Goal: Information Seeking & Learning: Find specific page/section

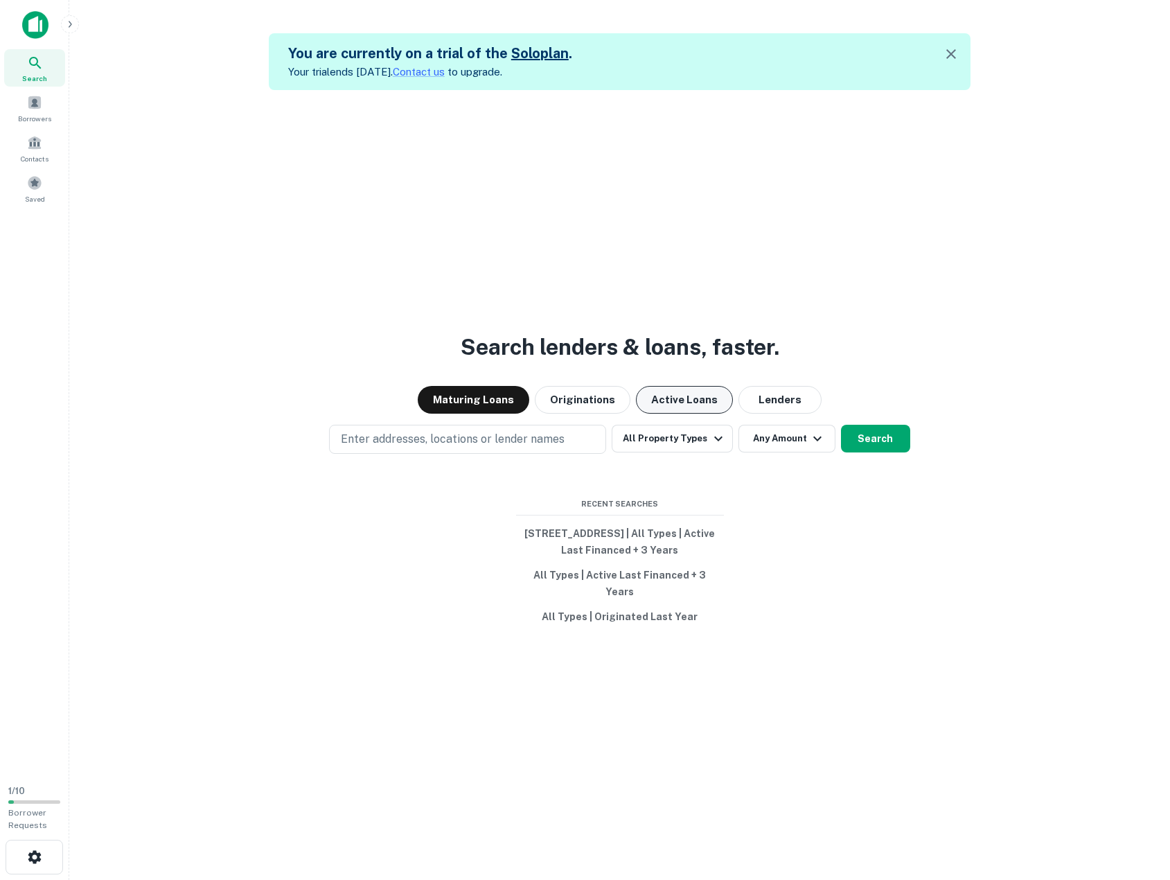
click at [678, 410] on button "Active Loans" at bounding box center [684, 400] width 97 height 28
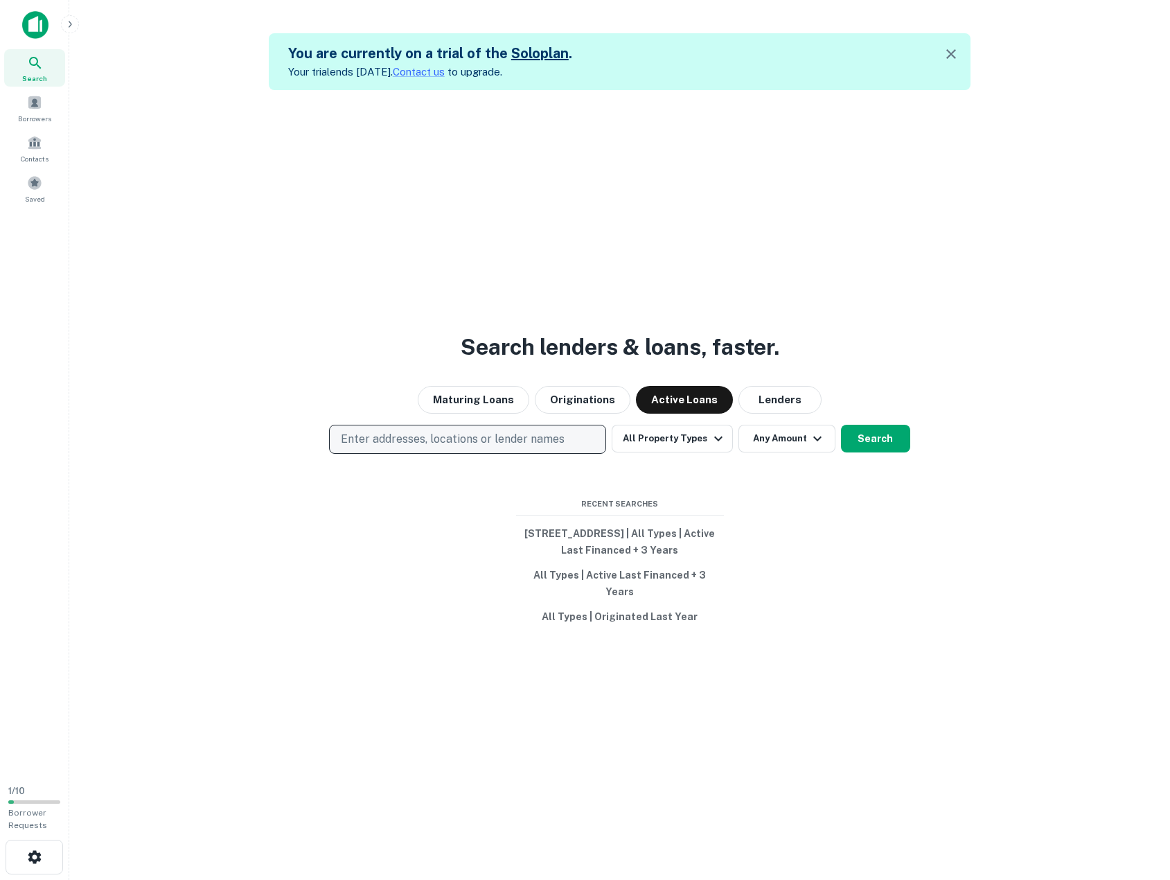
click at [533, 448] on p "Enter addresses, locations or lender names" at bounding box center [453, 439] width 224 height 17
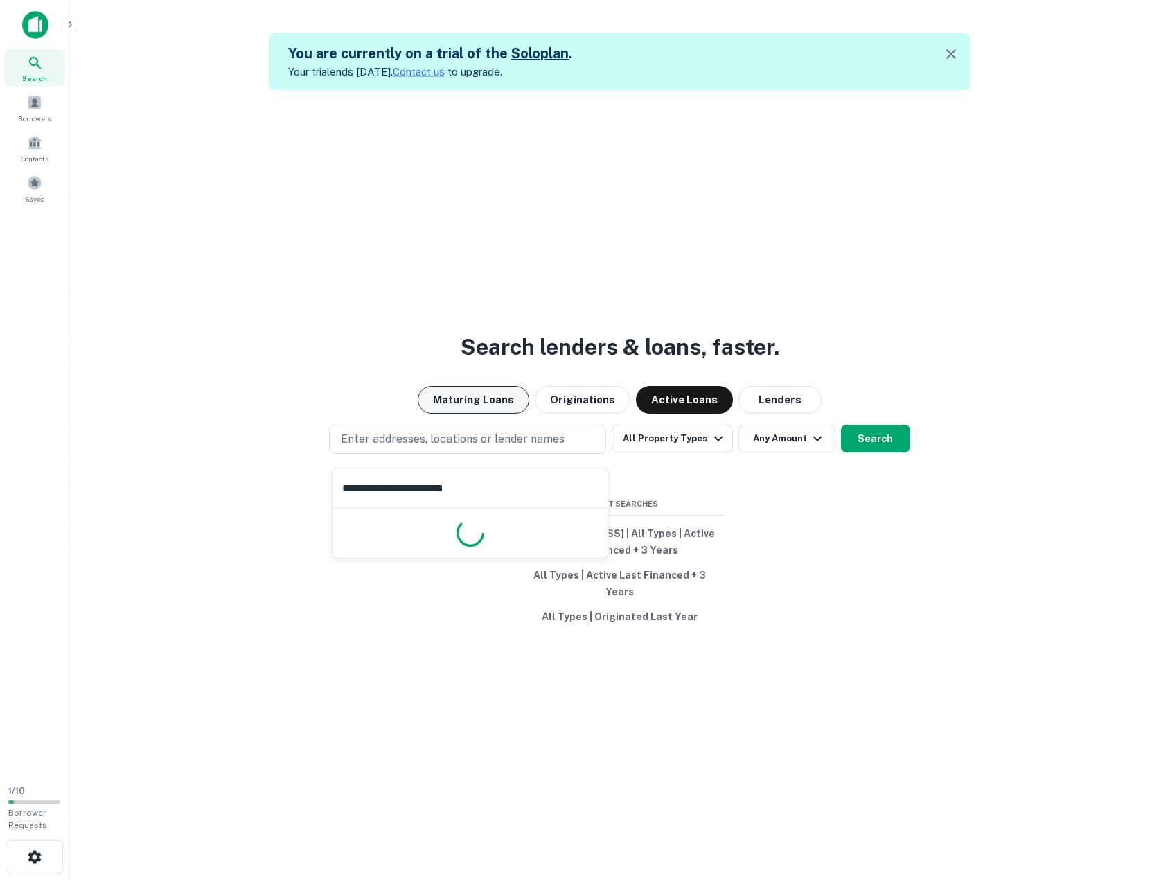
type input "**********"
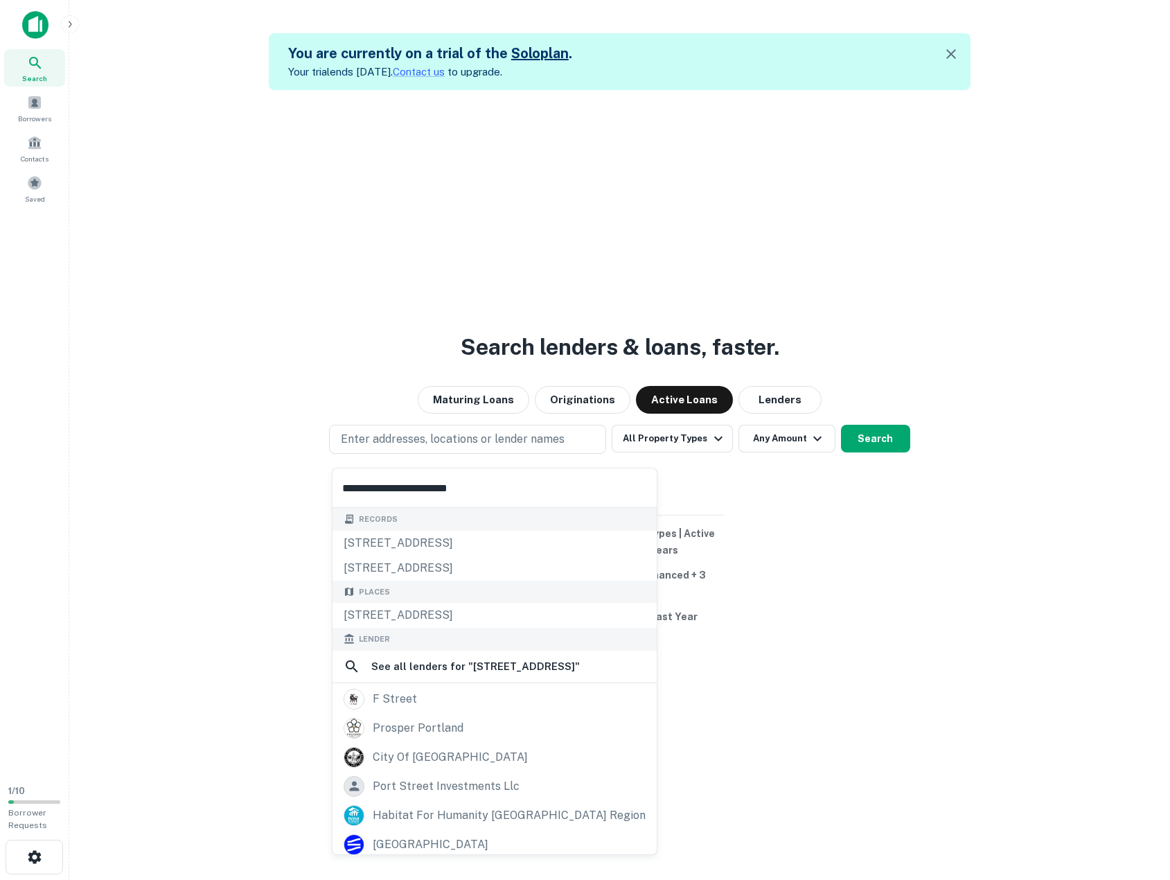
drag, startPoint x: 506, startPoint y: 494, endPoint x: 208, endPoint y: 475, distance: 298.5
click at [209, 475] on body "**********" at bounding box center [585, 440] width 1170 height 880
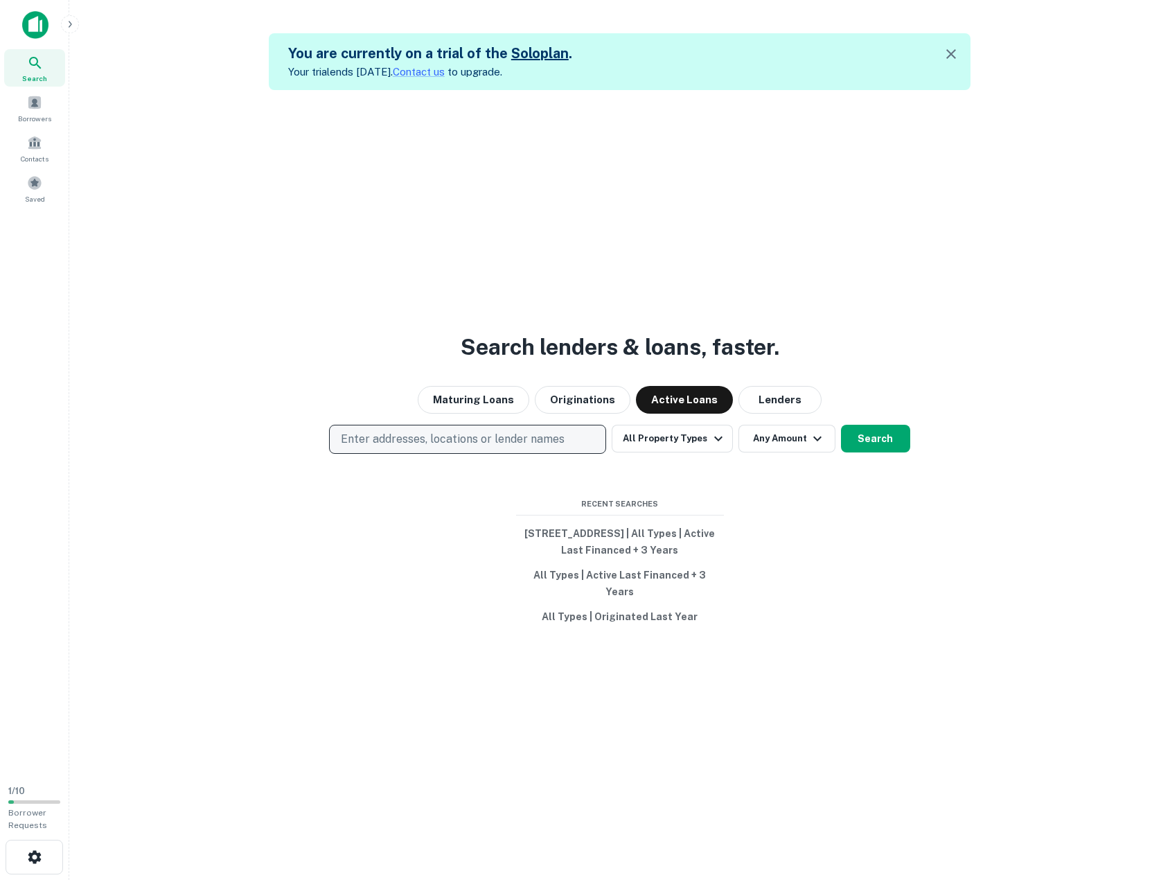
click at [423, 439] on p "Enter addresses, locations or lender names" at bounding box center [453, 439] width 224 height 17
type input "*"
type input "********"
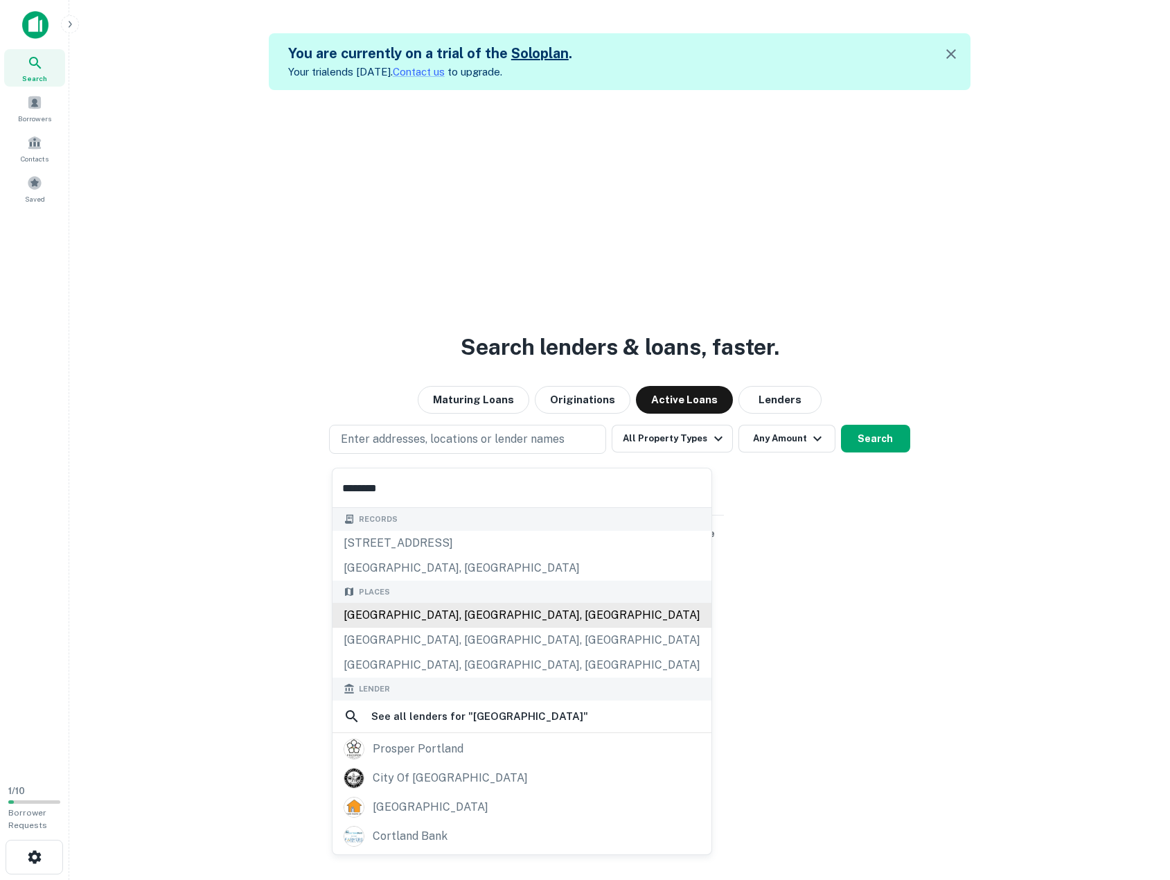
click at [418, 617] on div "[GEOGRAPHIC_DATA], [GEOGRAPHIC_DATA], [GEOGRAPHIC_DATA]" at bounding box center [522, 615] width 379 height 25
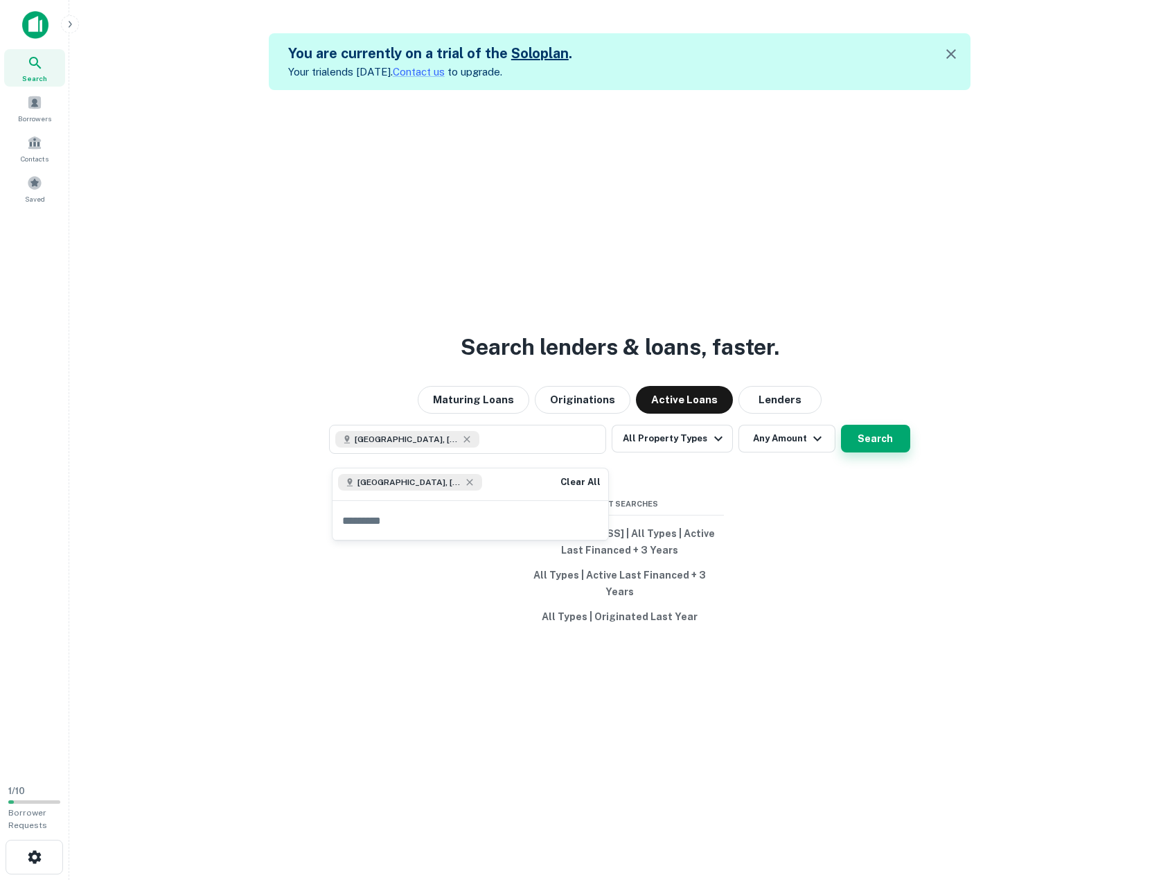
click at [897, 437] on button "Search" at bounding box center [875, 439] width 69 height 28
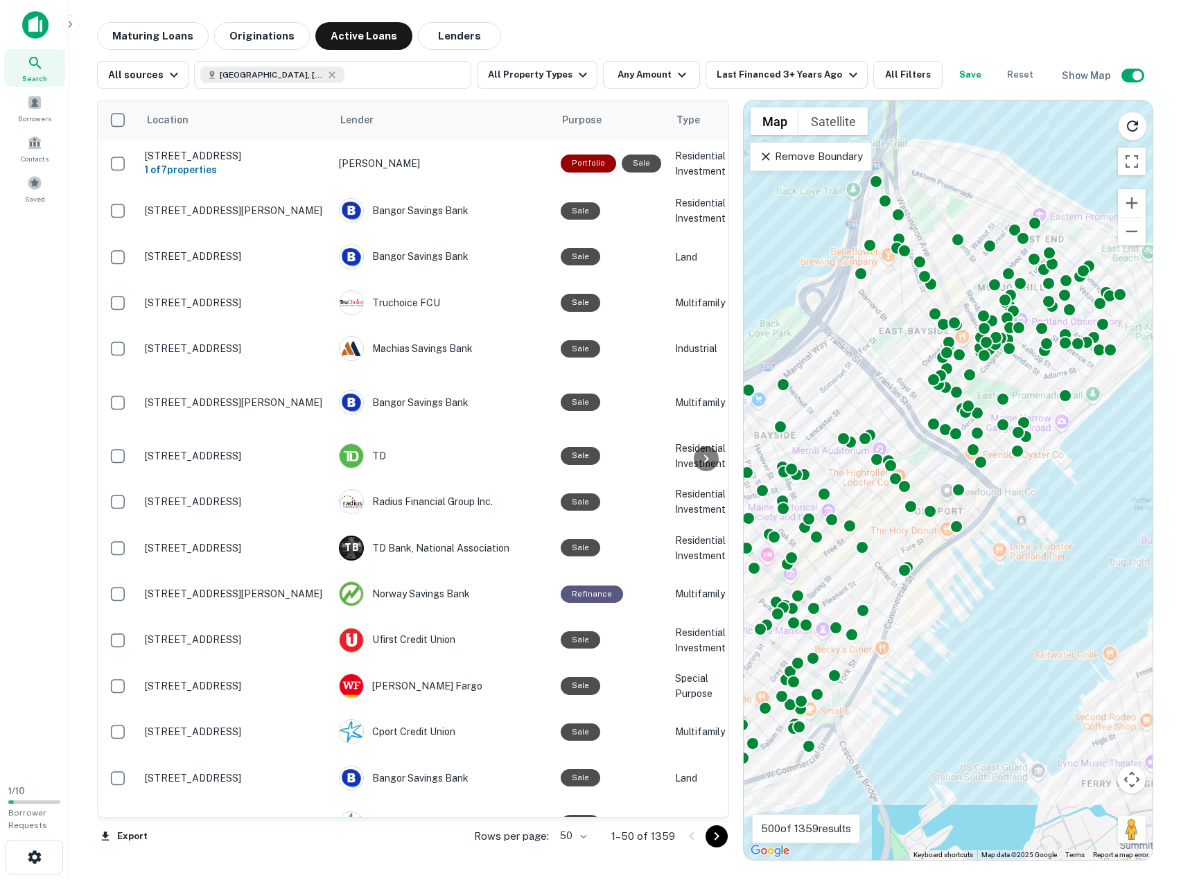
drag, startPoint x: 886, startPoint y: 551, endPoint x: 1115, endPoint y: 475, distance: 240.8
click at [1115, 475] on div "To activate drag with keyboard, press Alt + Enter. Once in keyboard drag state,…" at bounding box center [947, 479] width 409 height 759
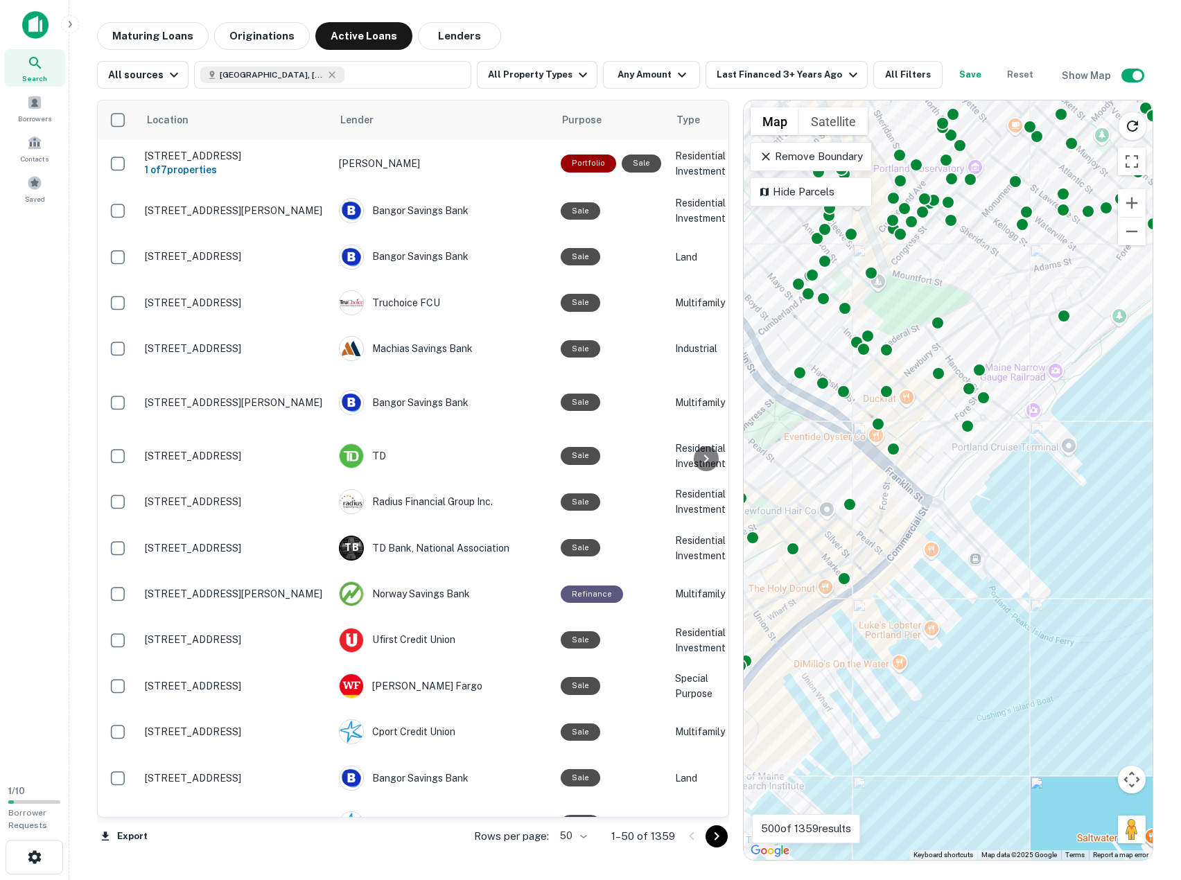
drag, startPoint x: 956, startPoint y: 612, endPoint x: 818, endPoint y: 692, distance: 159.6
click at [818, 692] on div "To activate drag with keyboard, press Alt + Enter. Once in keyboard drag state,…" at bounding box center [947, 479] width 409 height 759
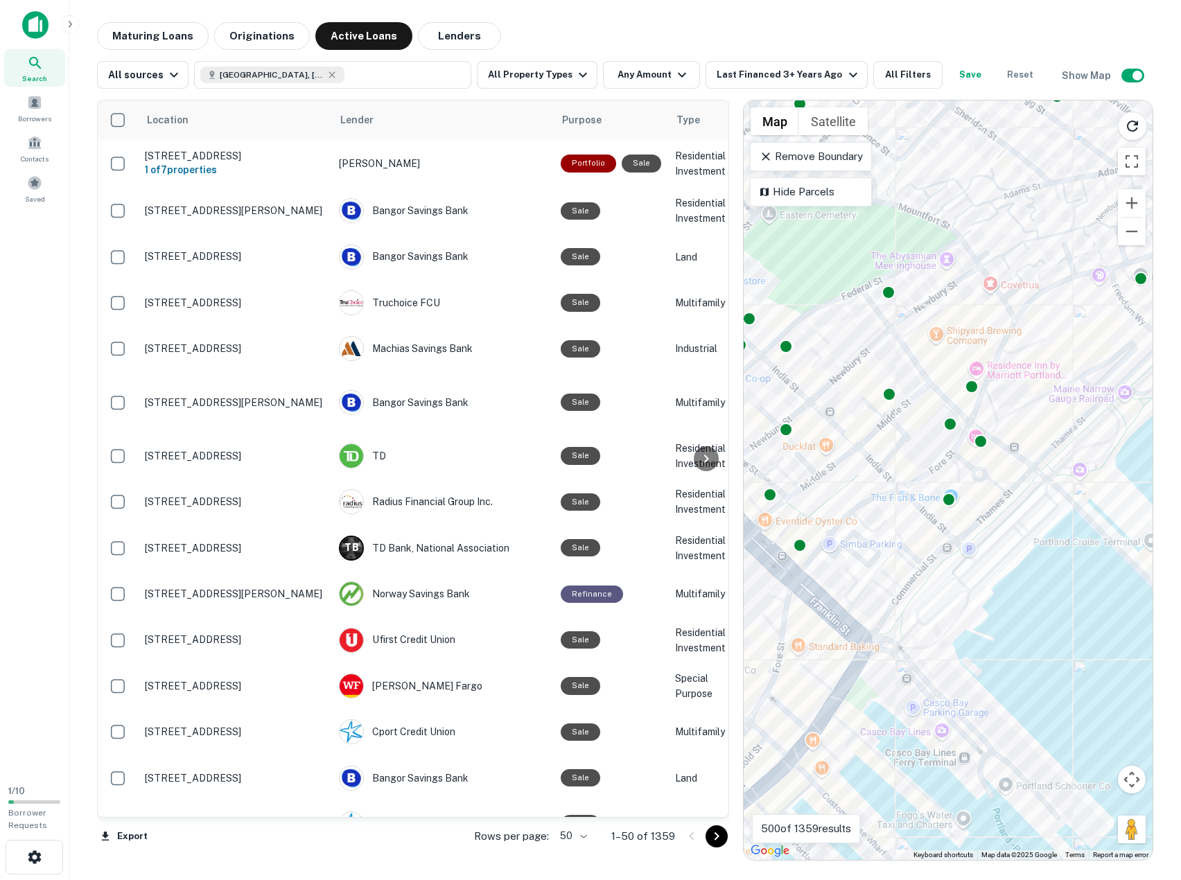
click at [973, 316] on div "To activate drag with keyboard, press Alt + Enter. Once in keyboard drag state,…" at bounding box center [947, 479] width 409 height 759
click at [937, 336] on div "To activate drag with keyboard, press Alt + Enter. Once in keyboard drag state,…" at bounding box center [947, 479] width 409 height 759
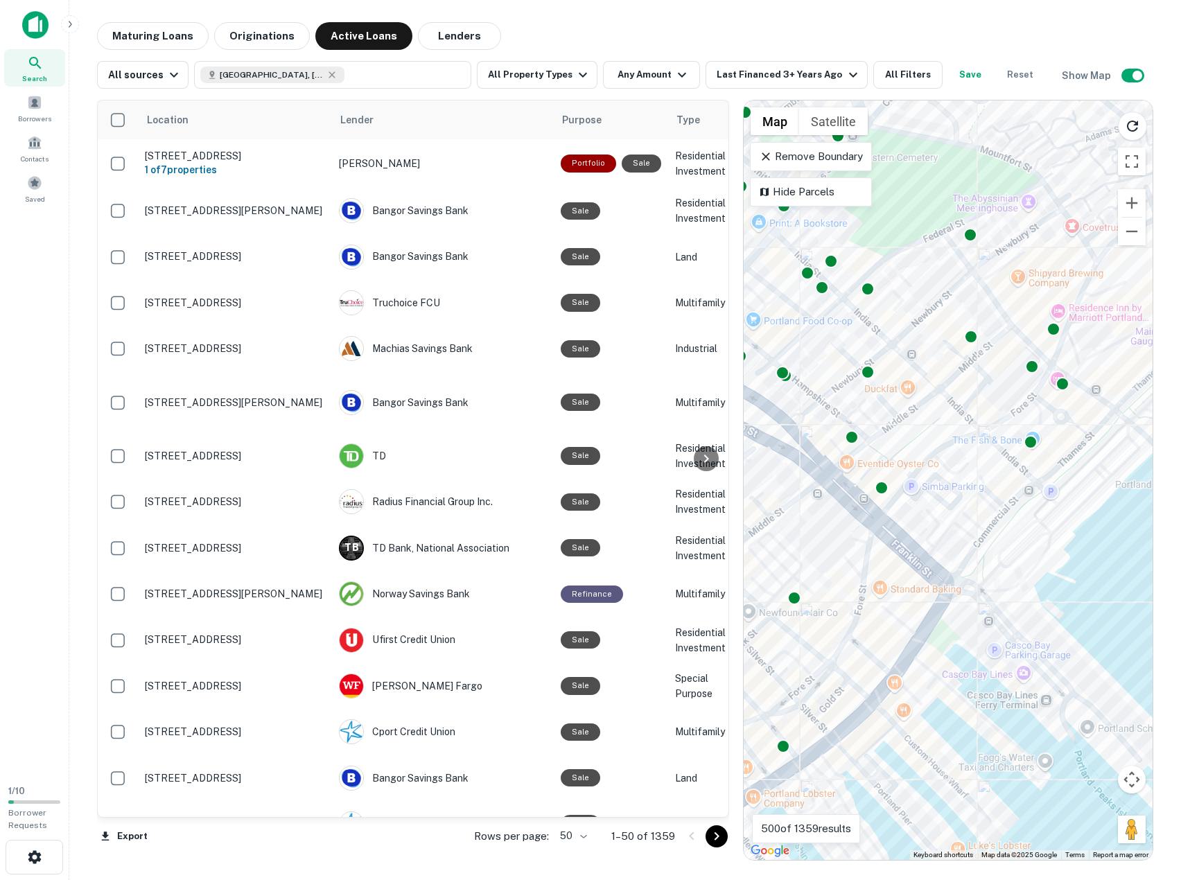
drag, startPoint x: 951, startPoint y: 590, endPoint x: 1015, endPoint y: 525, distance: 91.6
click at [1027, 529] on div "To activate drag with keyboard, press Alt + Enter. Once in keyboard drag state,…" at bounding box center [947, 479] width 409 height 759
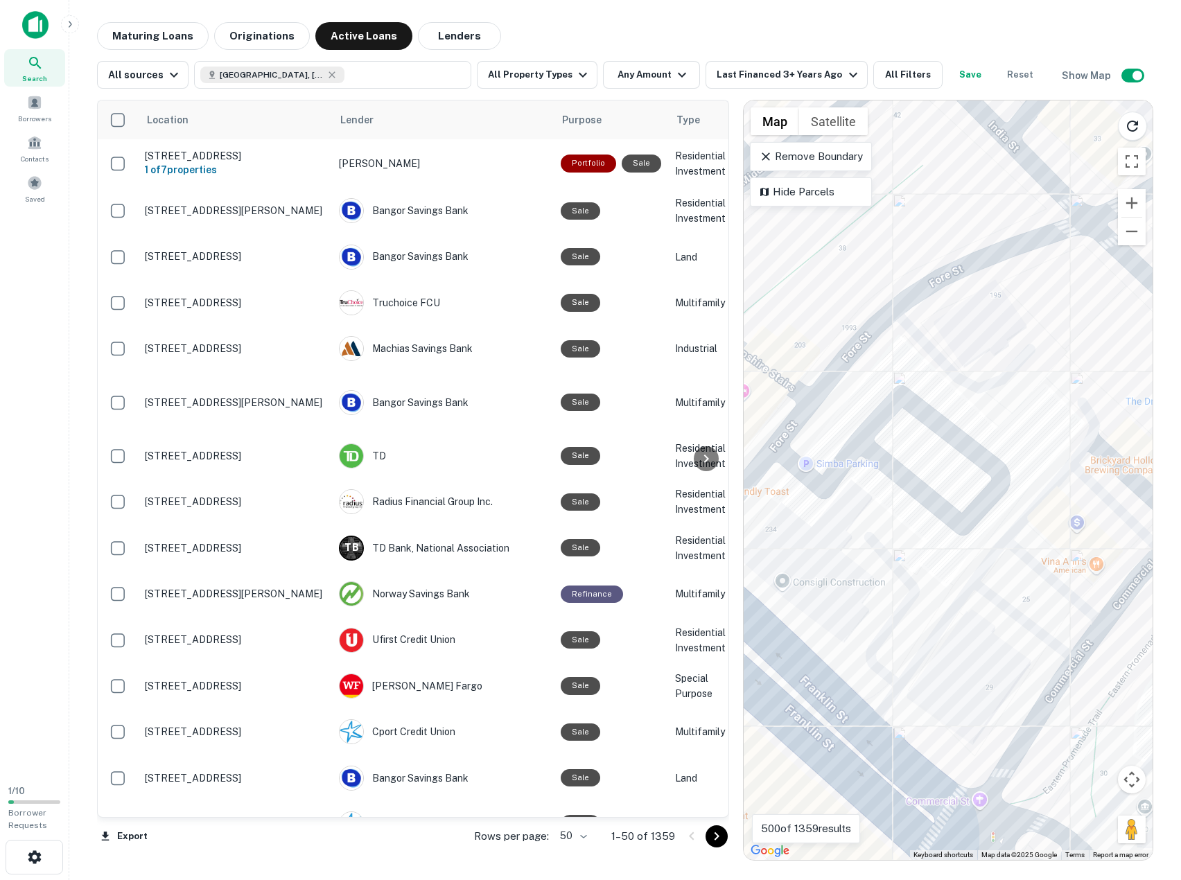
click at [917, 465] on div "To activate drag with keyboard, press Alt + Enter. Once in keyboard drag state,…" at bounding box center [947, 479] width 409 height 759
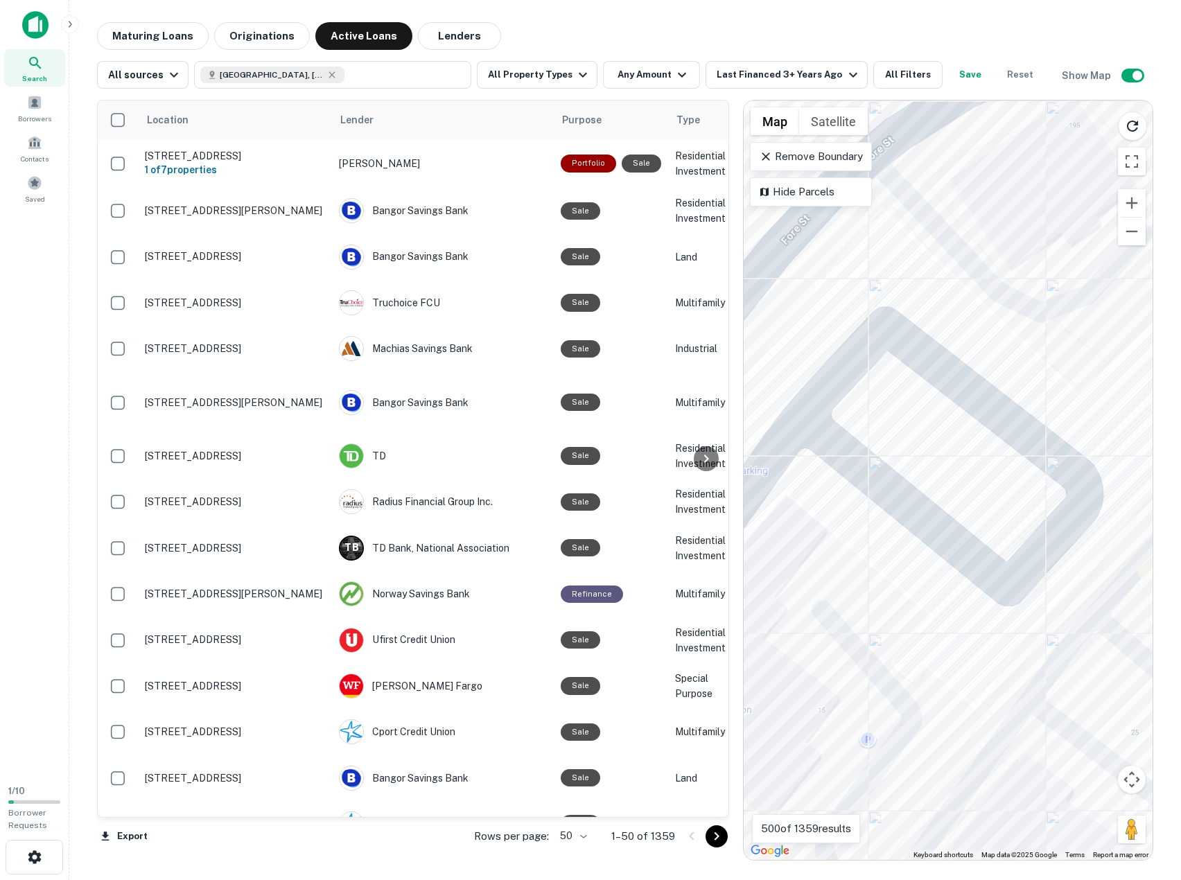
click at [909, 462] on div "To activate drag with keyboard, press Alt + Enter. Once in keyboard drag state,…" at bounding box center [947, 479] width 409 height 759
click at [700, 458] on icon at bounding box center [706, 458] width 17 height 17
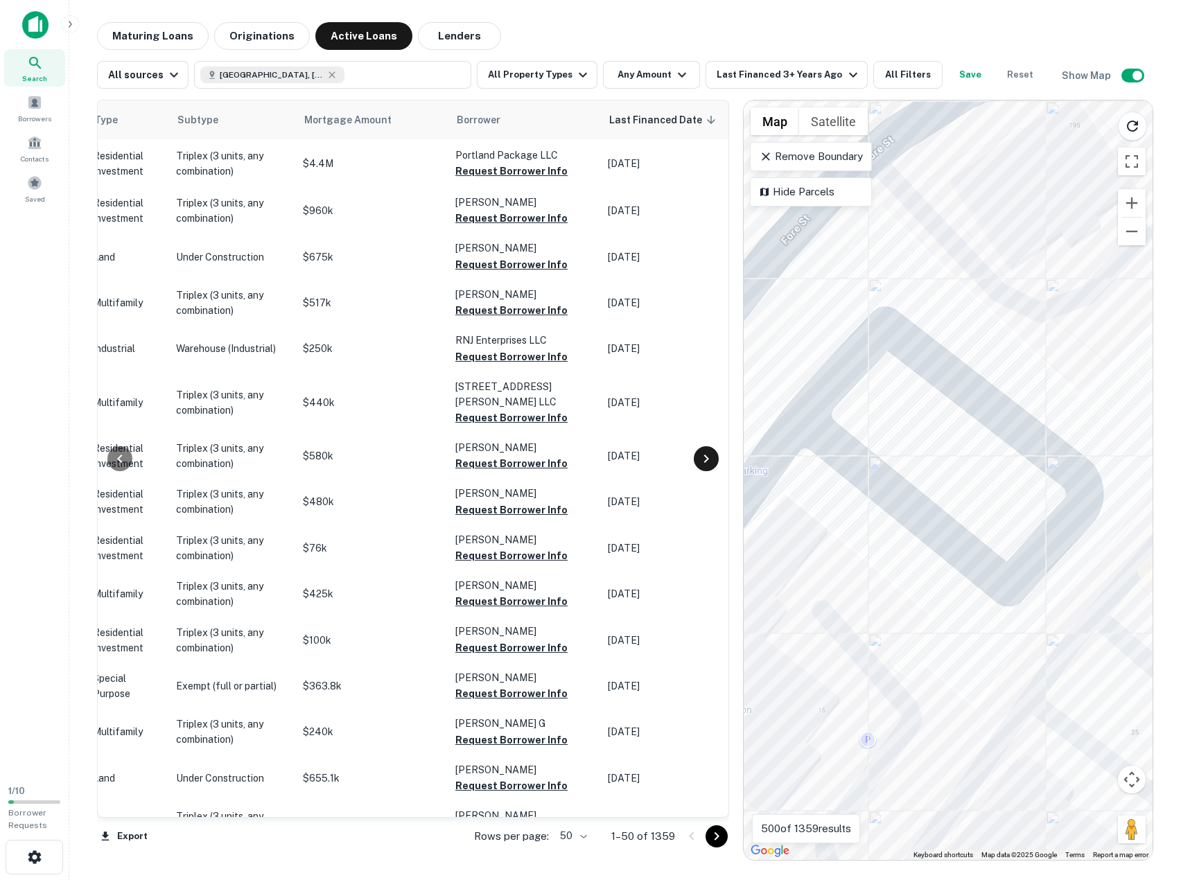
click at [700, 458] on icon at bounding box center [706, 458] width 17 height 17
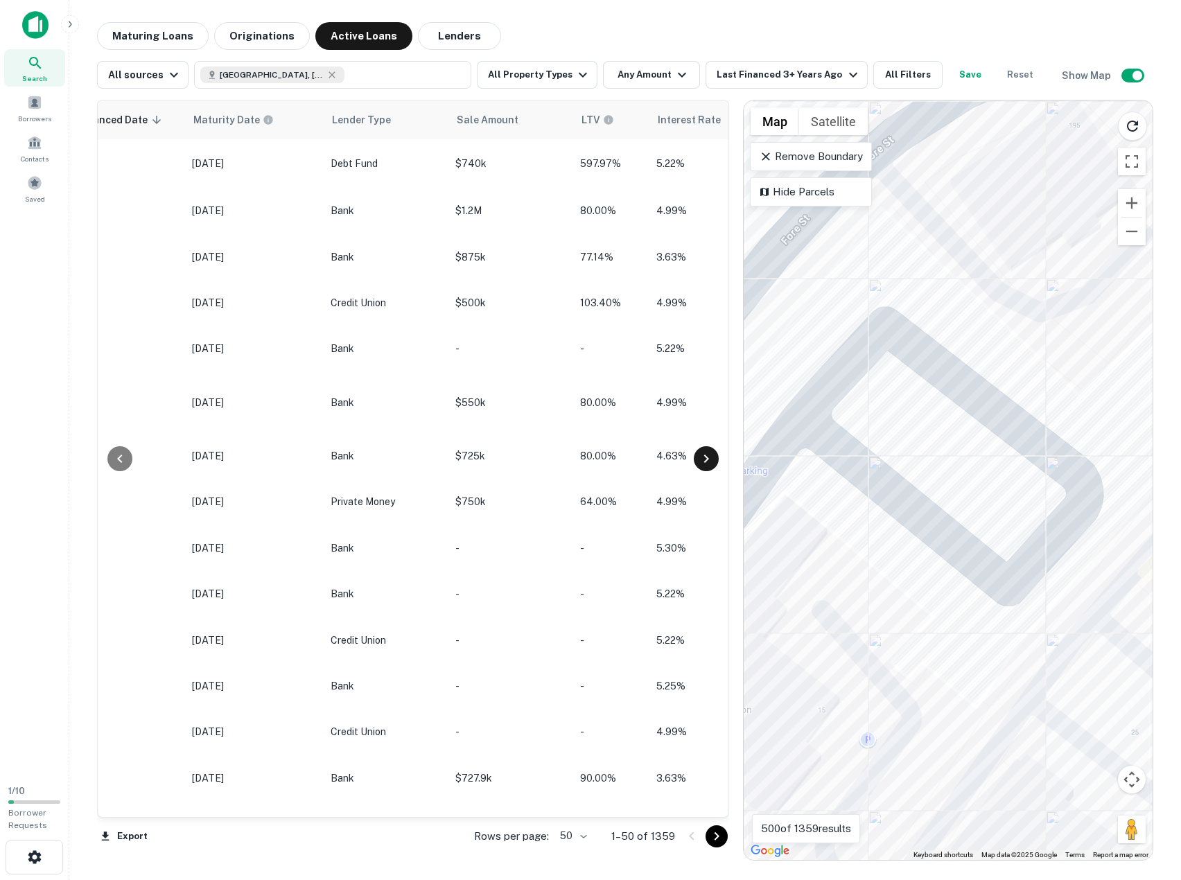
scroll to position [0, 1164]
